Goal: Task Accomplishment & Management: Manage account settings

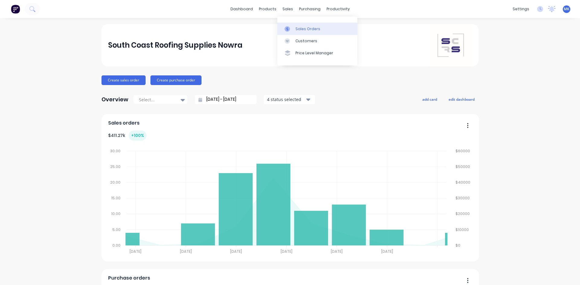
click at [303, 30] on div "Sales Orders" at bounding box center [307, 28] width 25 height 5
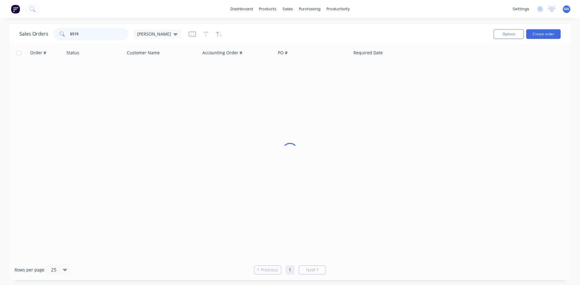
click at [99, 36] on input "8519" at bounding box center [99, 34] width 59 height 12
type input "[PERSON_NAME]"
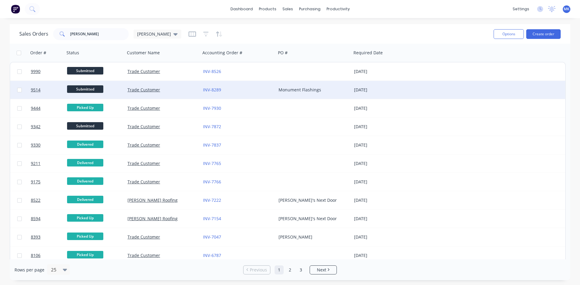
click at [250, 93] on div "INV-8289" at bounding box center [236, 90] width 67 height 6
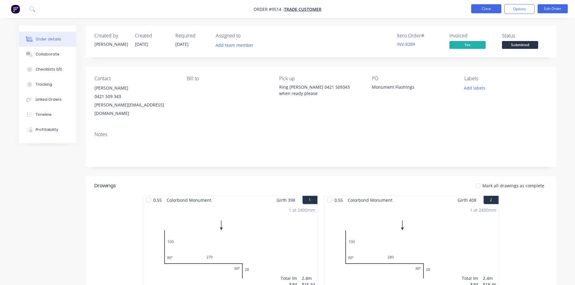
click at [480, 9] on button "Close" at bounding box center [486, 8] width 30 height 9
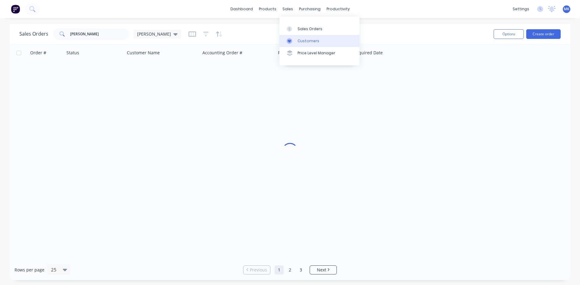
drag, startPoint x: 304, startPoint y: 38, endPoint x: 283, endPoint y: 40, distance: 21.2
click at [305, 39] on div "Customers" at bounding box center [308, 40] width 22 height 5
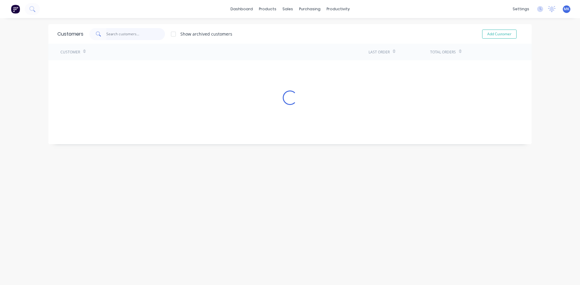
click at [113, 33] on input "text" at bounding box center [135, 34] width 59 height 12
click at [108, 33] on input "td build" at bounding box center [135, 34] width 59 height 12
type input "tg build"
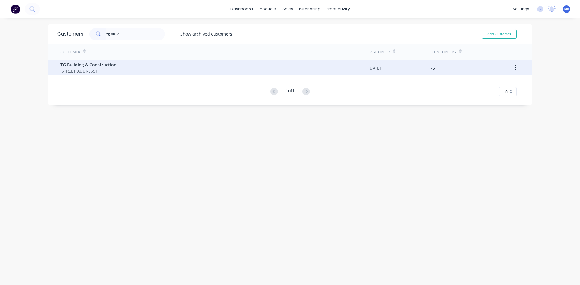
click at [117, 71] on span "[STREET_ADDRESS]" at bounding box center [88, 71] width 56 height 6
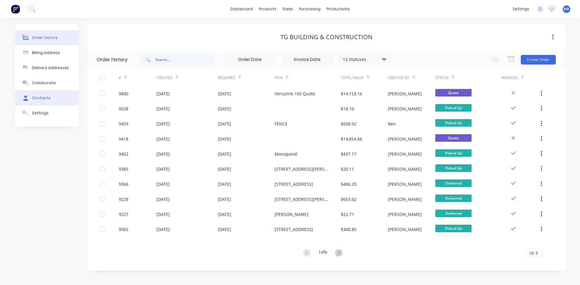
click at [60, 95] on button "Contacts" at bounding box center [46, 98] width 63 height 15
select select "AU"
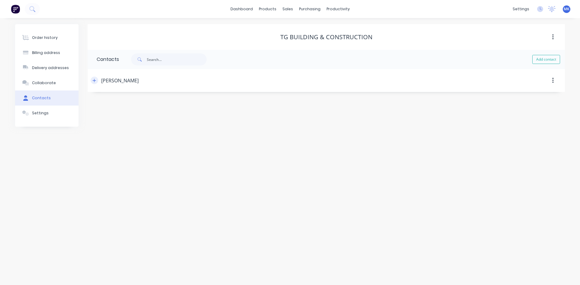
click at [96, 80] on button "button" at bounding box center [95, 81] width 8 height 8
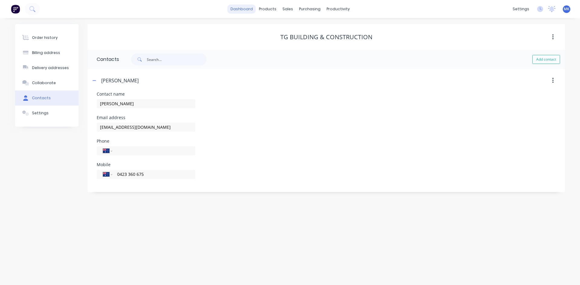
click at [247, 10] on link "dashboard" at bounding box center [241, 9] width 28 height 9
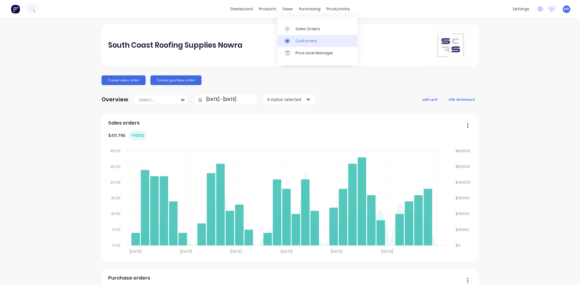
click at [299, 38] on link "Customers" at bounding box center [317, 41] width 80 height 12
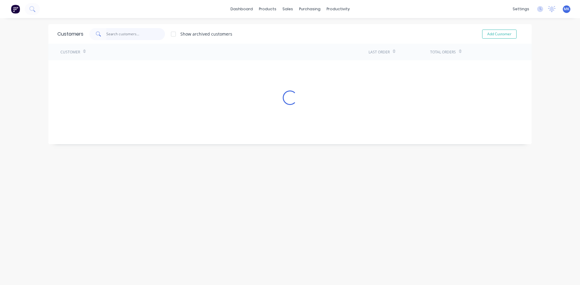
click at [152, 34] on input "text" at bounding box center [135, 34] width 59 height 12
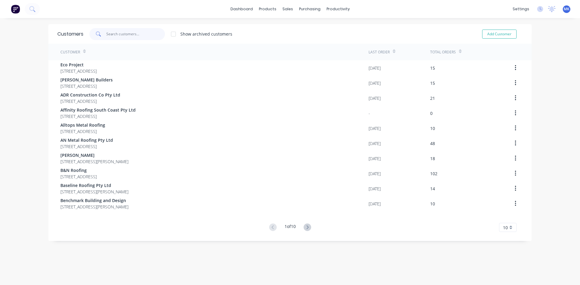
type input "t"
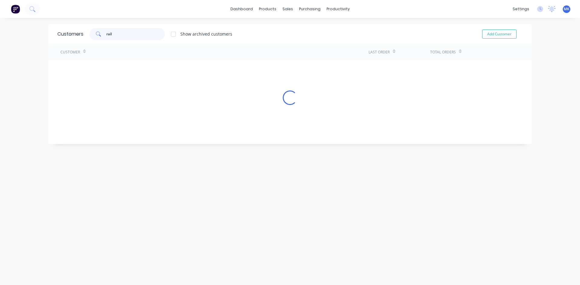
type input "rail"
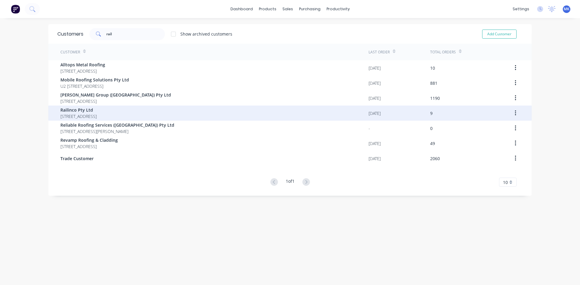
click at [97, 109] on span "Railinco Pty Ltd" at bounding box center [78, 110] width 36 height 6
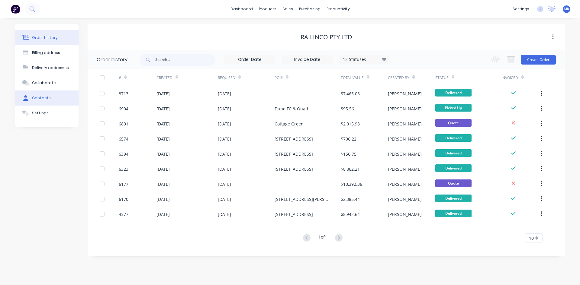
click at [33, 98] on div "Contacts" at bounding box center [41, 97] width 19 height 5
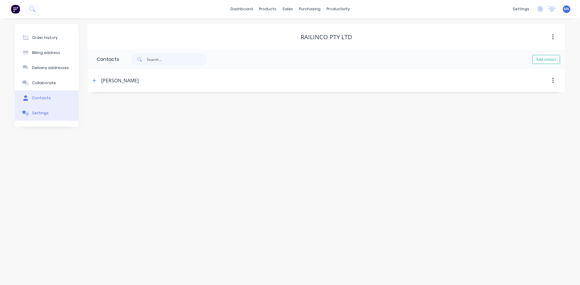
click at [40, 115] on div "Settings" at bounding box center [40, 113] width 17 height 5
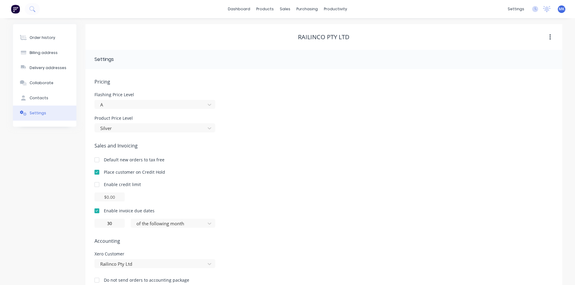
click at [555, 34] on button "button" at bounding box center [550, 37] width 14 height 11
click at [537, 51] on div "Archive" at bounding box center [529, 53] width 47 height 9
